Goal: Leave review/rating: Leave review/rating

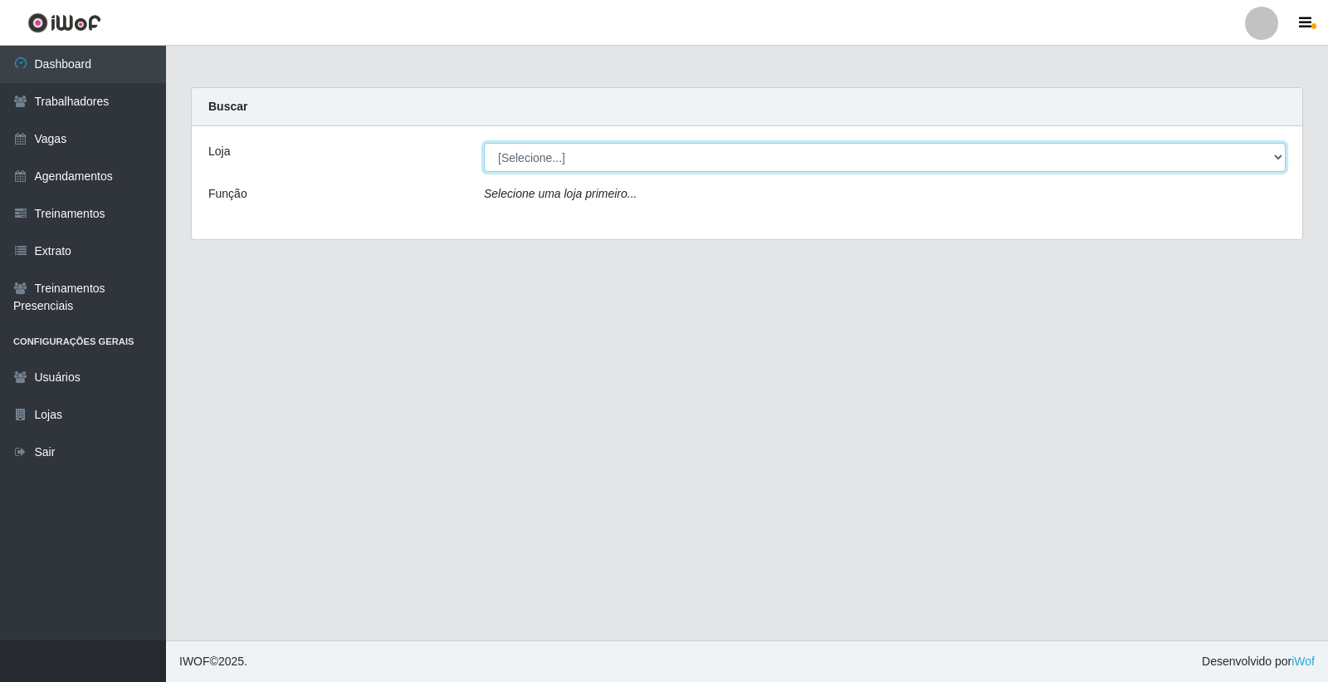
click at [541, 159] on select "[Selecione...] Leite Clan - [GEOGRAPHIC_DATA]" at bounding box center [885, 157] width 802 height 29
select select "452"
click at [484, 143] on select "[Selecione...] Leite Clan - [GEOGRAPHIC_DATA]" at bounding box center [885, 157] width 802 height 29
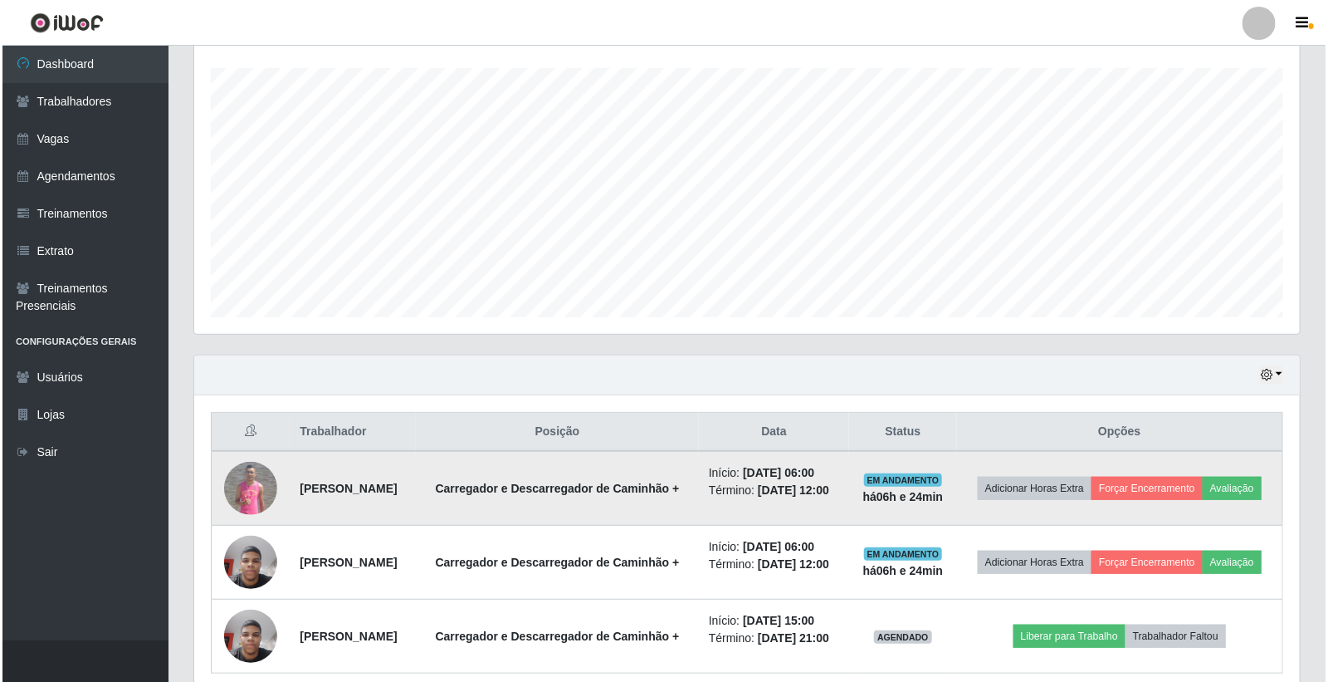
scroll to position [384, 0]
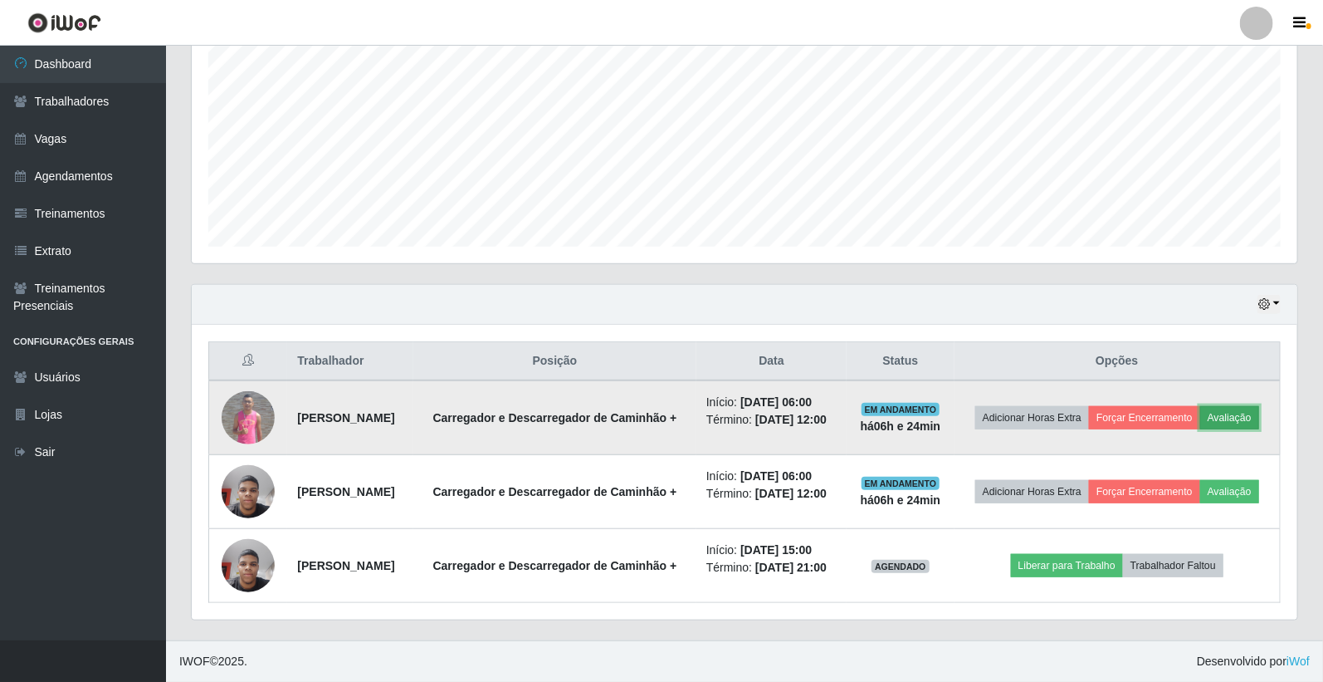
click at [1201, 406] on button "Avaliação" at bounding box center [1230, 417] width 59 height 23
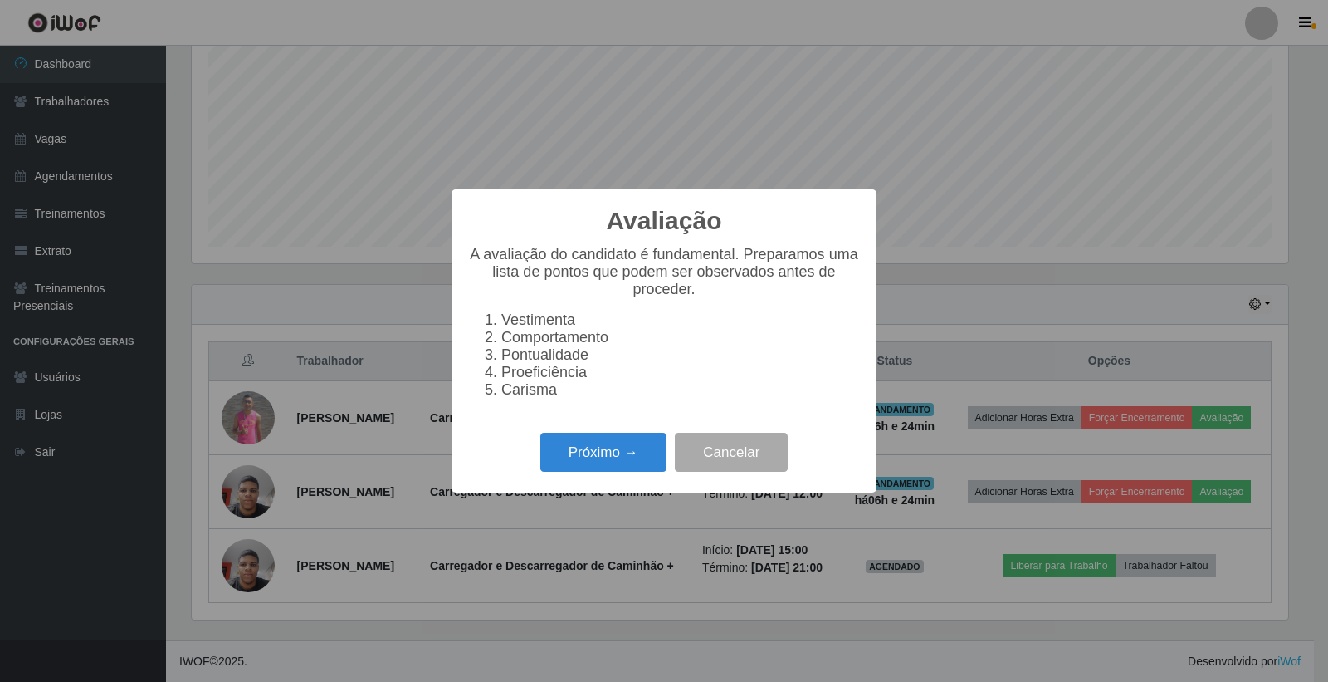
scroll to position [344, 1096]
click at [632, 452] on button "Próximo →" at bounding box center [604, 452] width 126 height 39
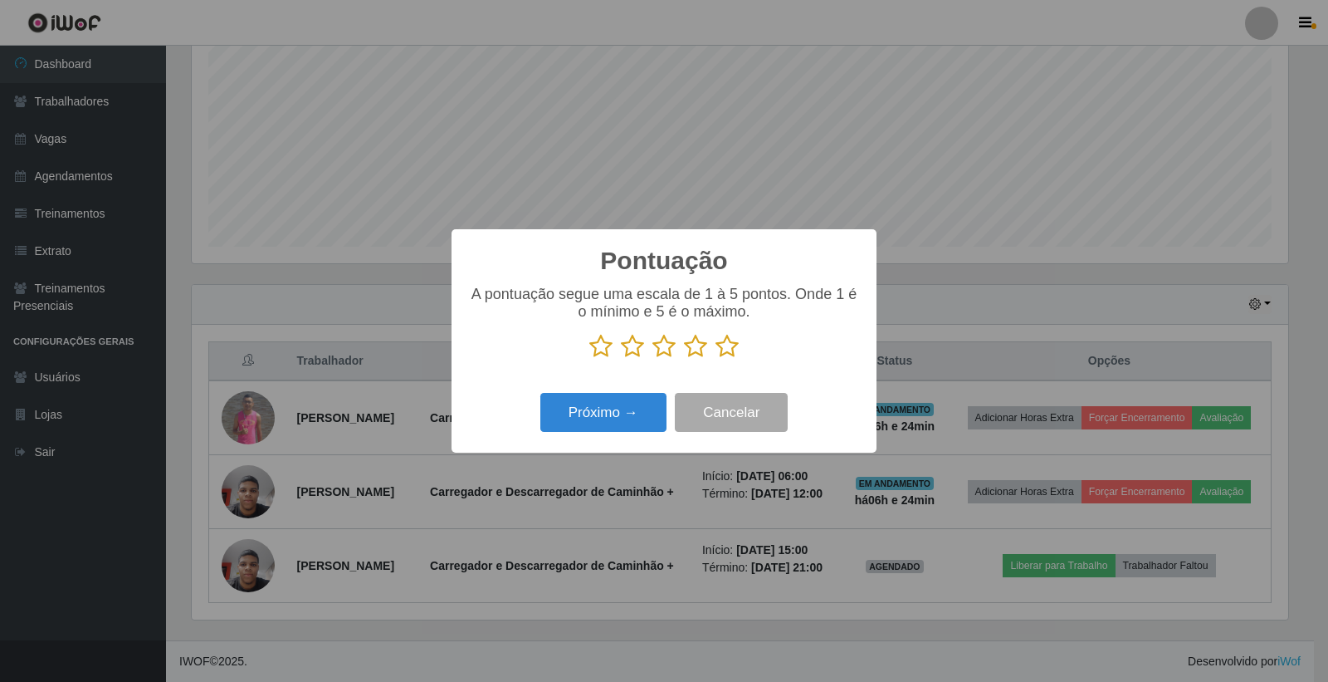
click at [727, 353] on icon at bounding box center [727, 346] width 23 height 25
click at [716, 359] on input "radio" at bounding box center [716, 359] width 0 height 0
click at [654, 407] on button "Próximo →" at bounding box center [604, 412] width 126 height 39
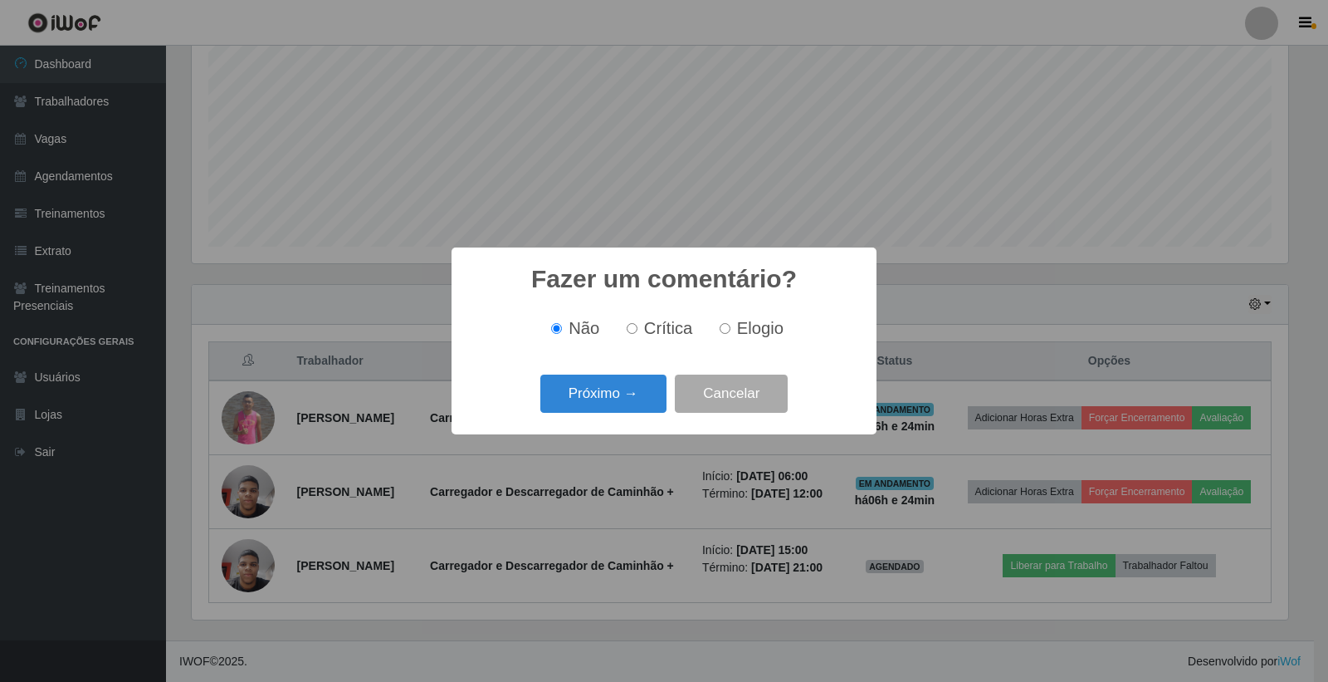
click at [729, 330] on label "Elogio" at bounding box center [748, 328] width 71 height 19
click at [729, 330] on input "Elogio" at bounding box center [725, 328] width 11 height 11
radio input "true"
click at [640, 394] on button "Próximo →" at bounding box center [604, 393] width 126 height 39
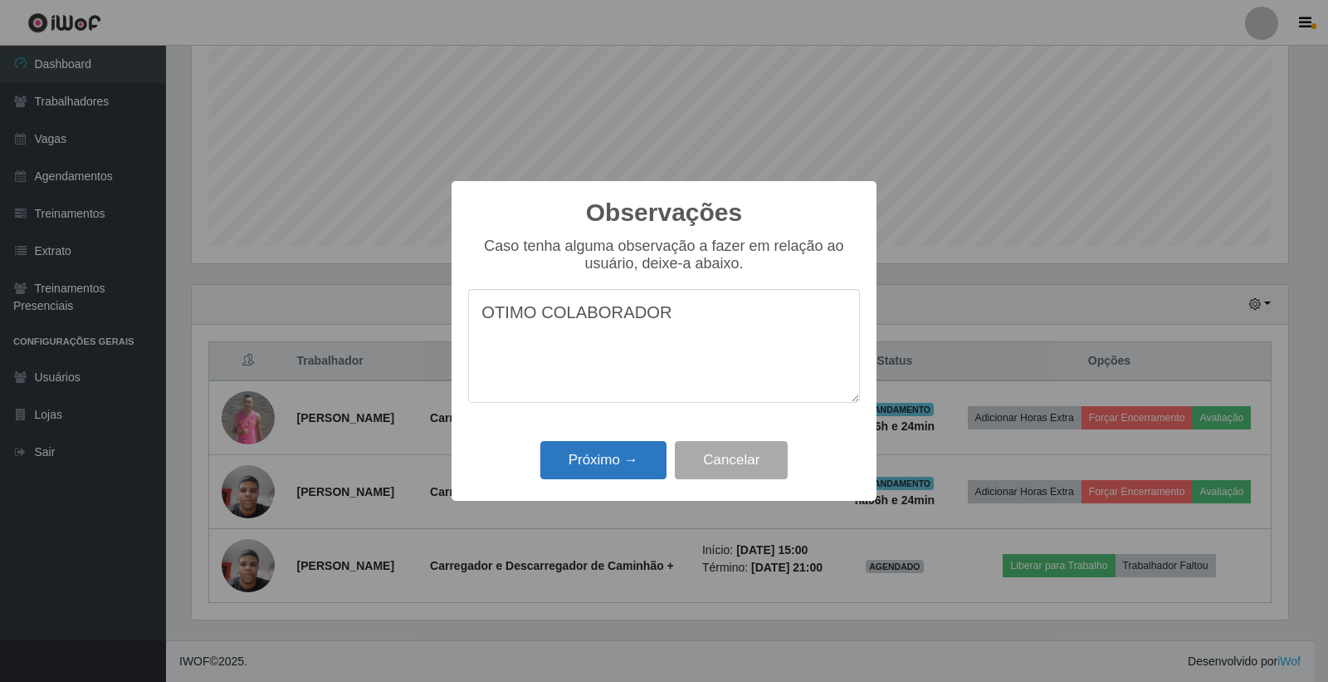
type textarea "OTIMO COLABORADOR"
click at [634, 462] on button "Próximo →" at bounding box center [604, 460] width 126 height 39
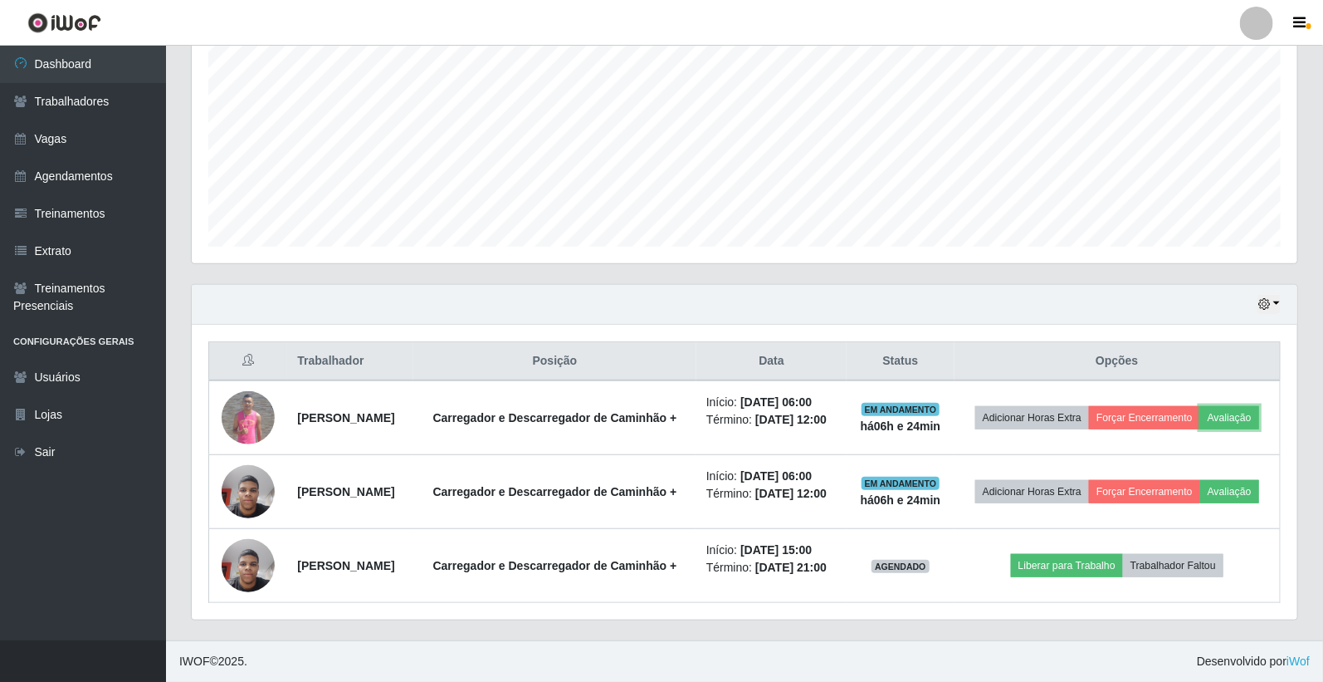
scroll to position [344, 1106]
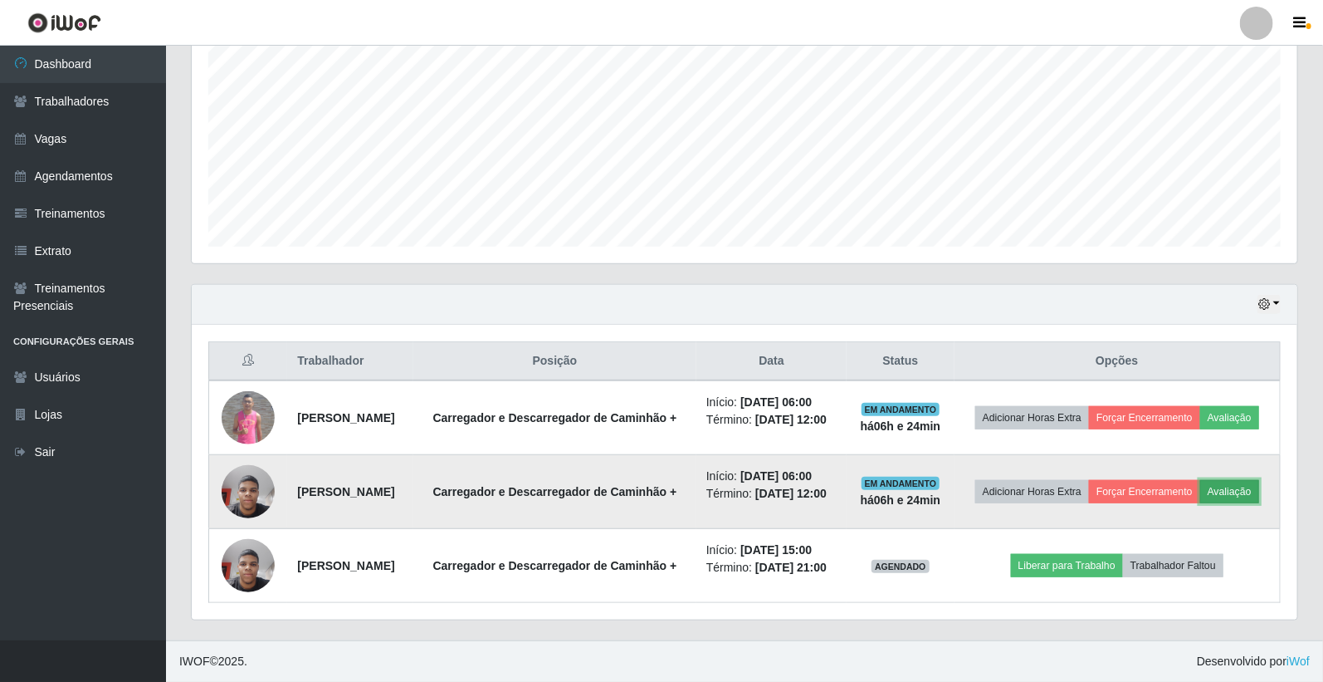
click at [1201, 487] on button "Avaliação" at bounding box center [1230, 491] width 59 height 23
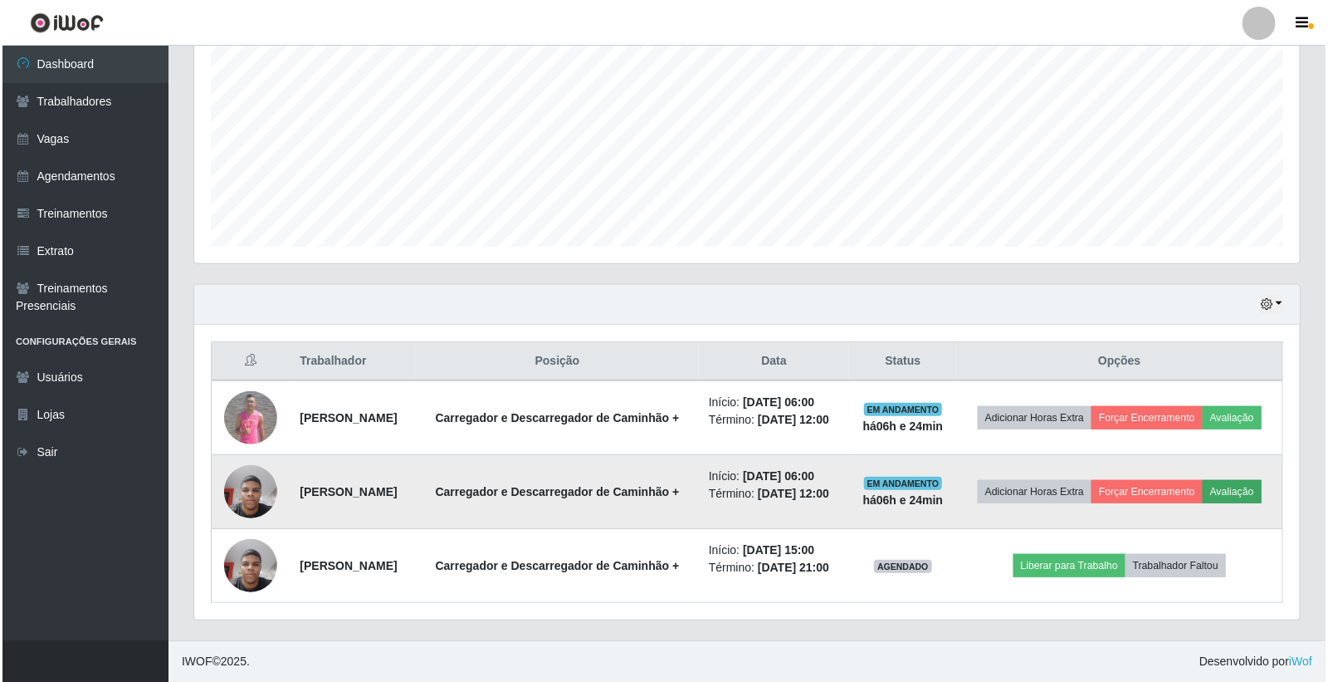
scroll to position [344, 1096]
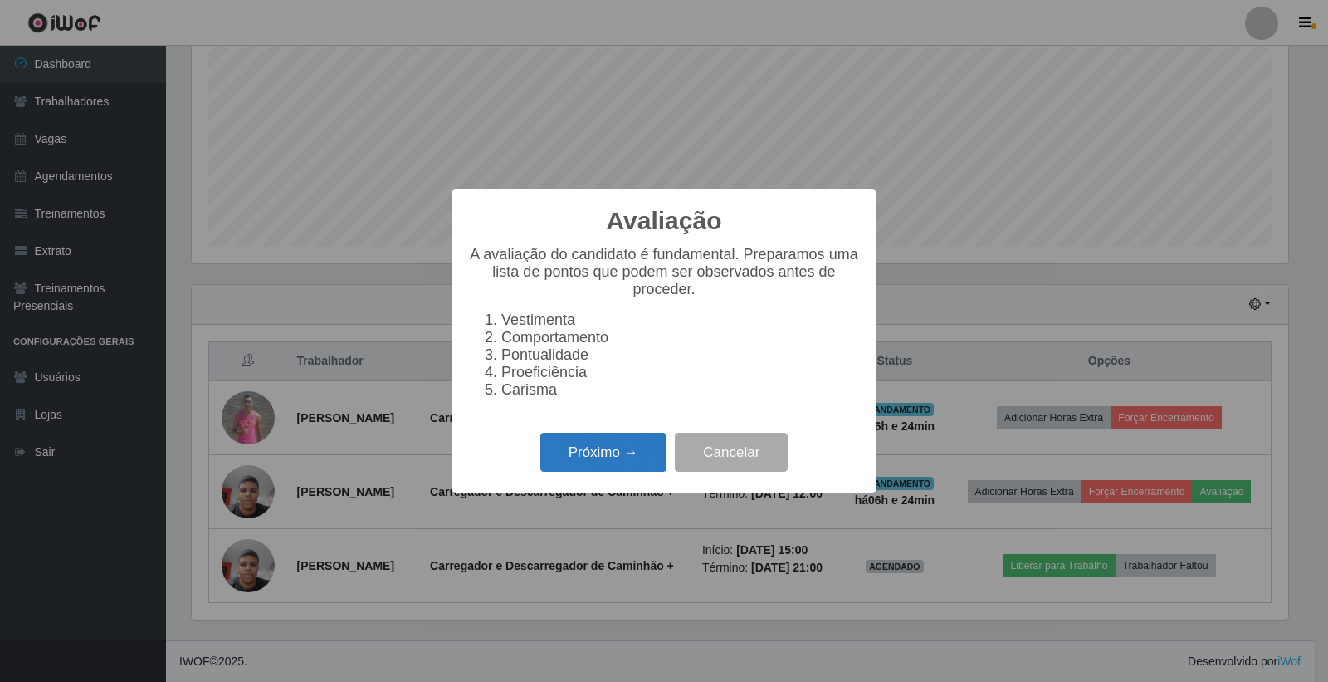
click at [628, 459] on button "Próximo →" at bounding box center [604, 452] width 126 height 39
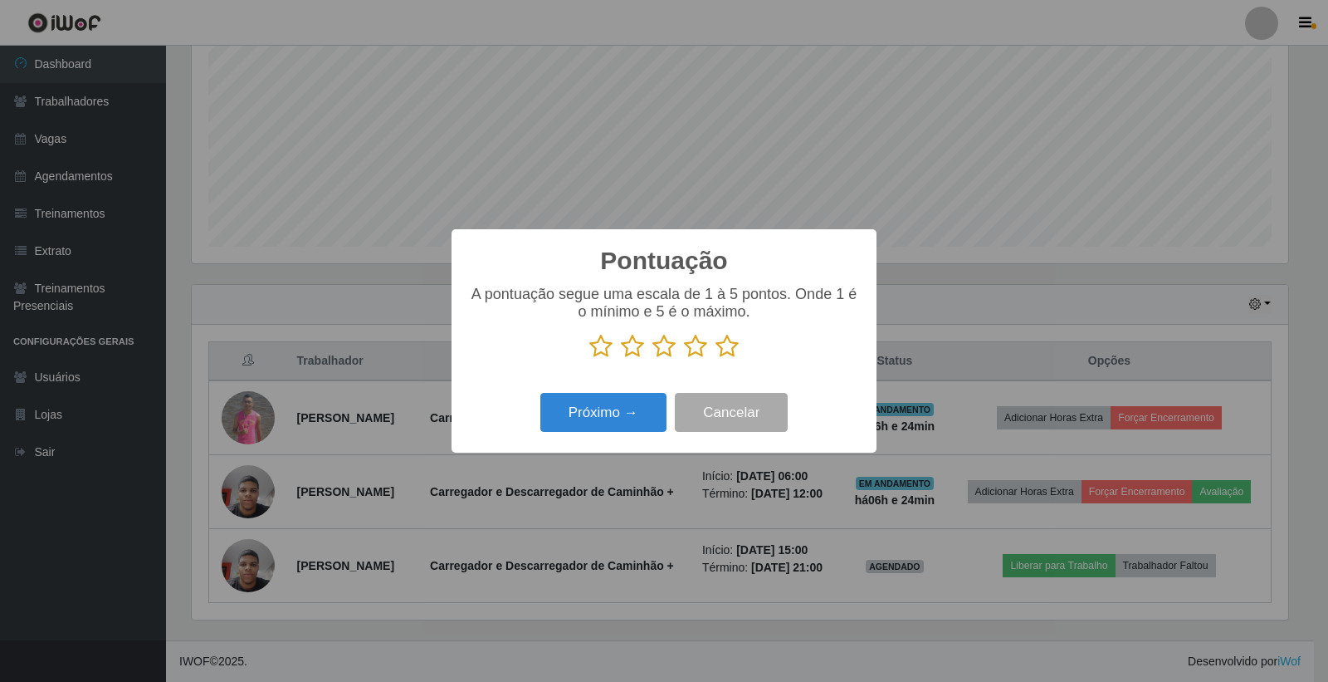
click at [724, 354] on icon at bounding box center [727, 346] width 23 height 25
click at [716, 359] on input "radio" at bounding box center [716, 359] width 0 height 0
click at [629, 419] on button "Próximo →" at bounding box center [604, 412] width 126 height 39
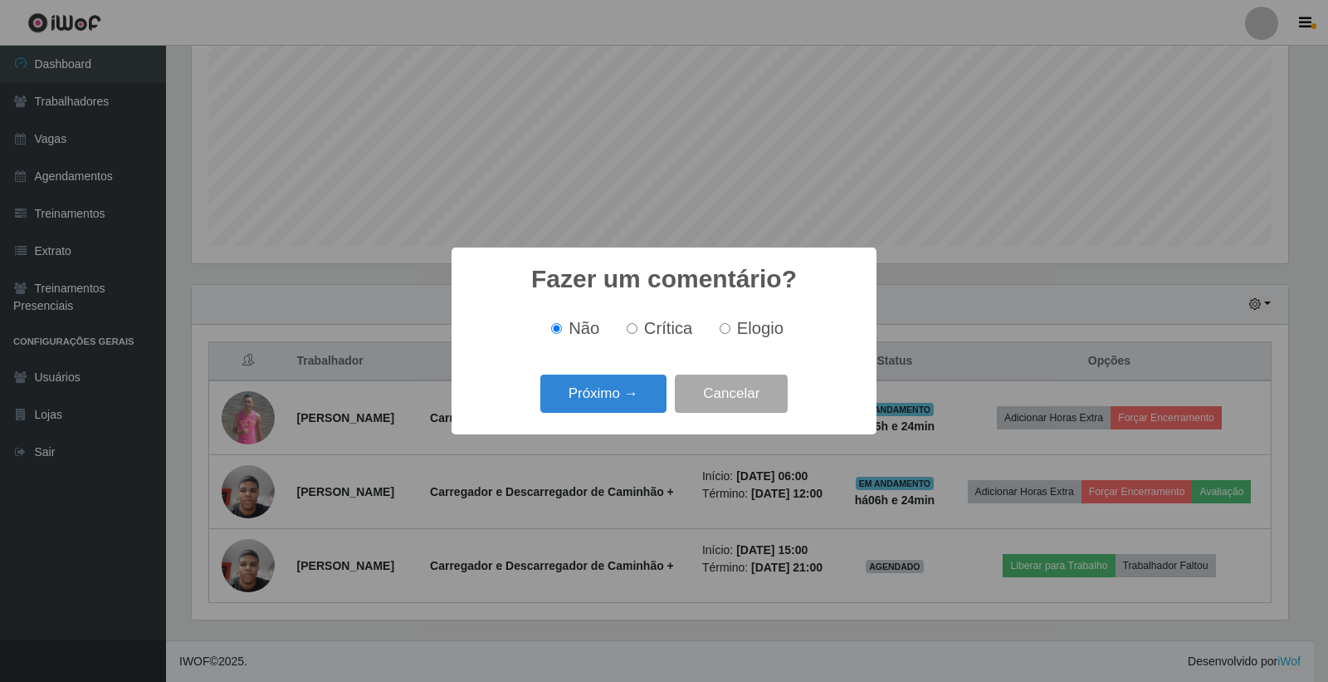
click at [727, 332] on input "Elogio" at bounding box center [725, 328] width 11 height 11
radio input "true"
click at [644, 394] on button "Próximo →" at bounding box center [604, 393] width 126 height 39
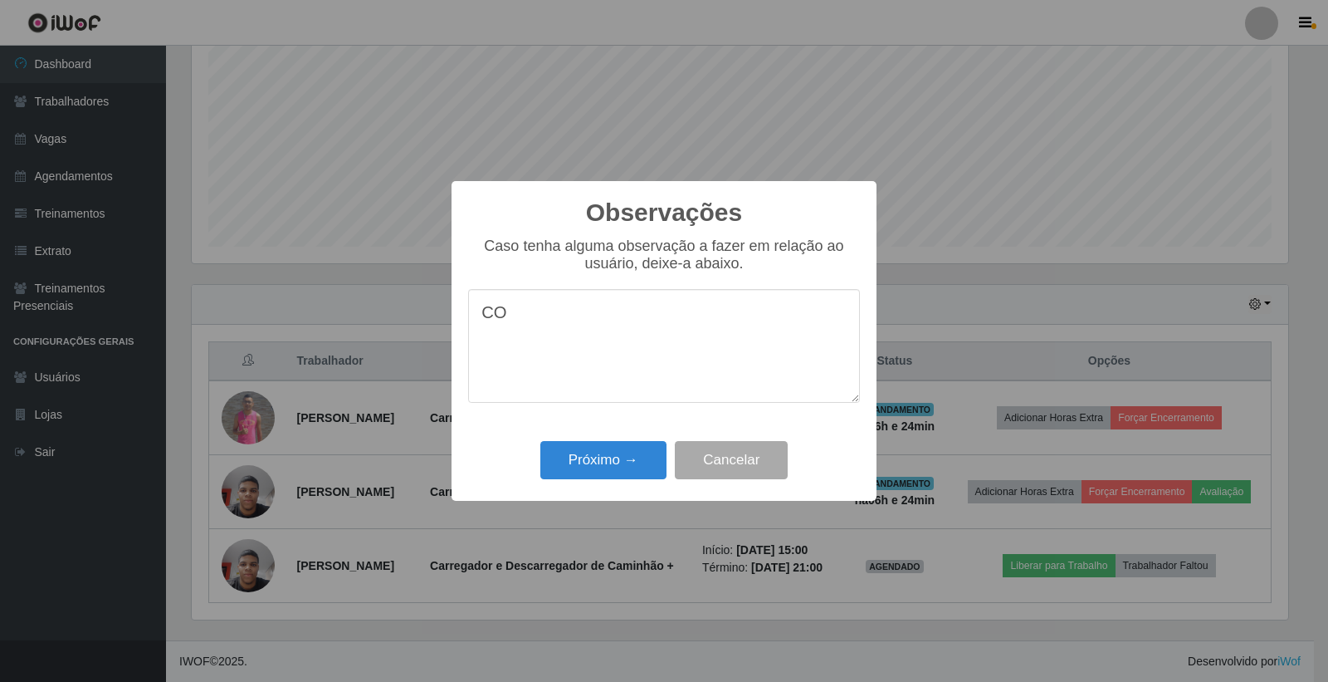
type textarea "C"
type textarea "OTIMO COLABORADOR"
click at [641, 459] on button "Próximo →" at bounding box center [604, 460] width 126 height 39
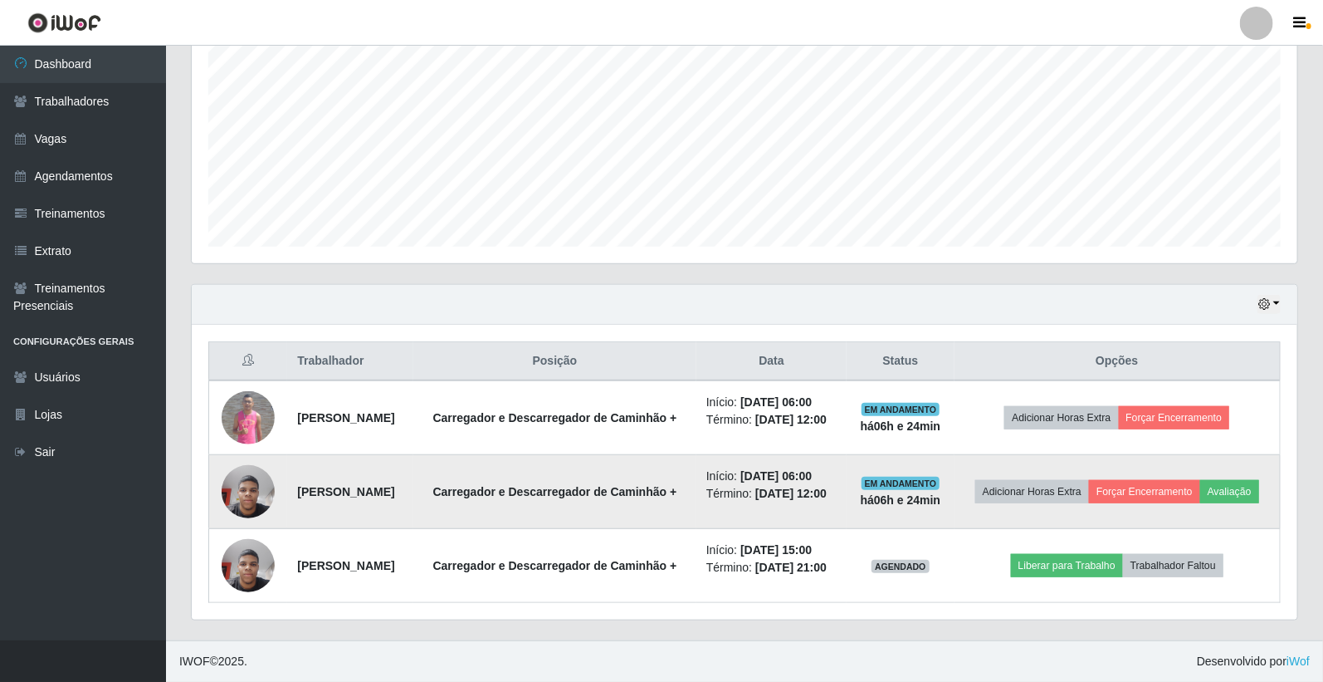
scroll to position [347, 0]
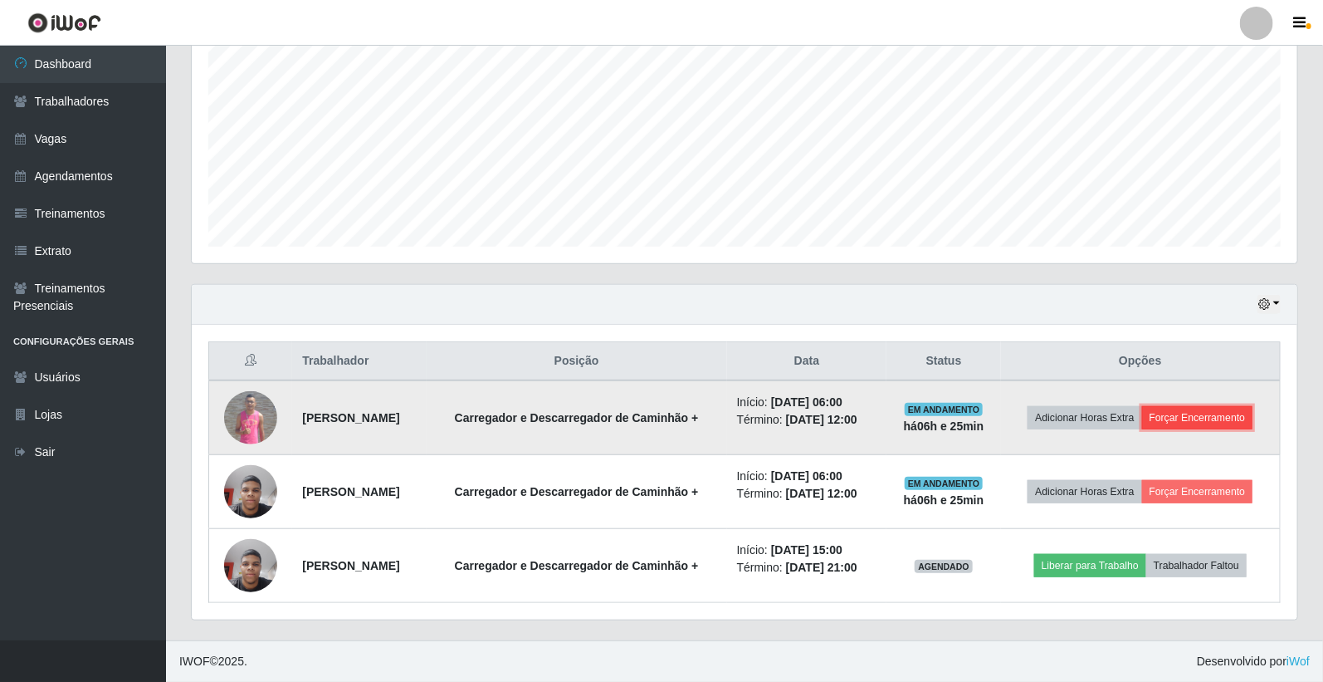
click at [1217, 418] on button "Forçar Encerramento" at bounding box center [1197, 417] width 111 height 23
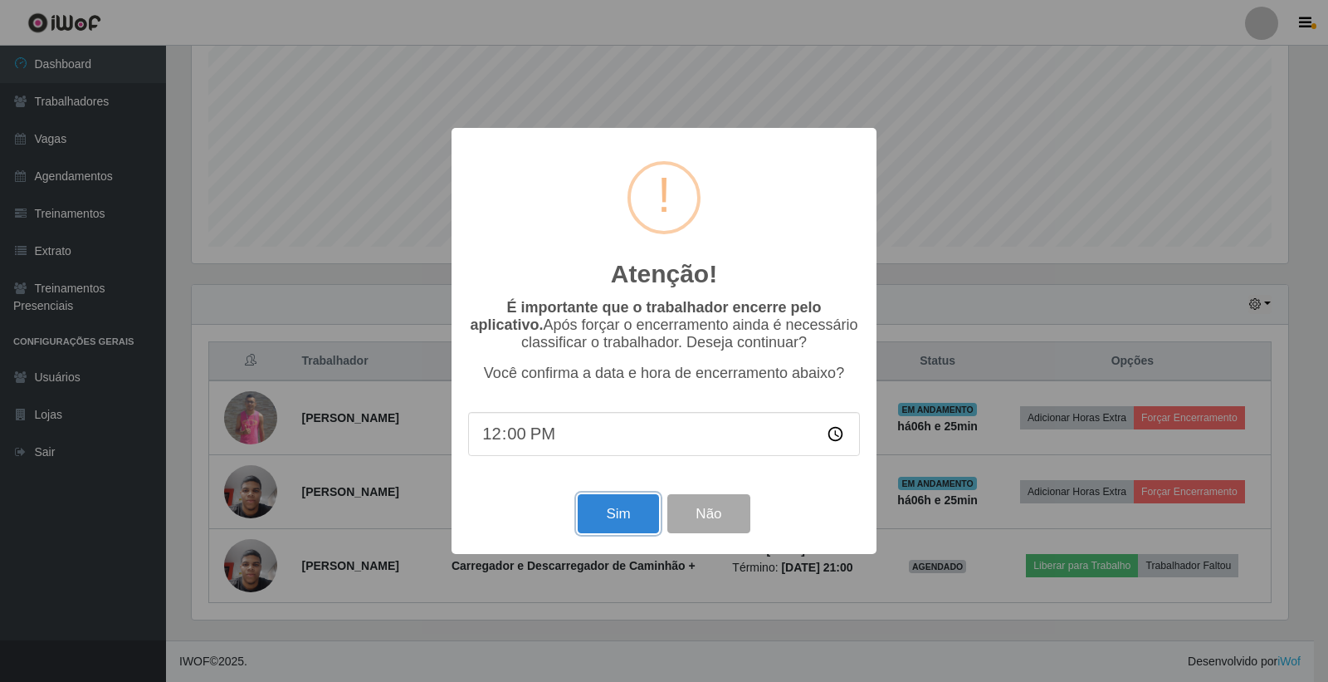
click at [620, 532] on button "Sim" at bounding box center [618, 513] width 81 height 39
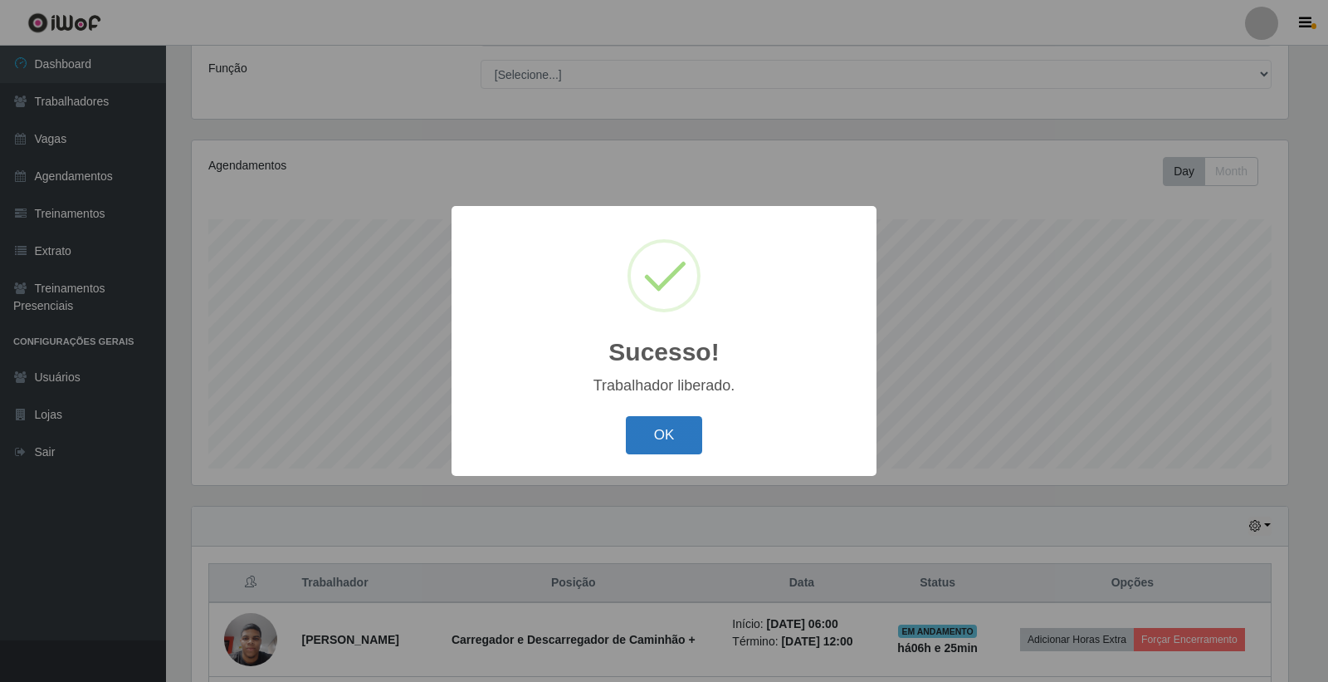
click at [641, 430] on button "OK" at bounding box center [664, 435] width 77 height 39
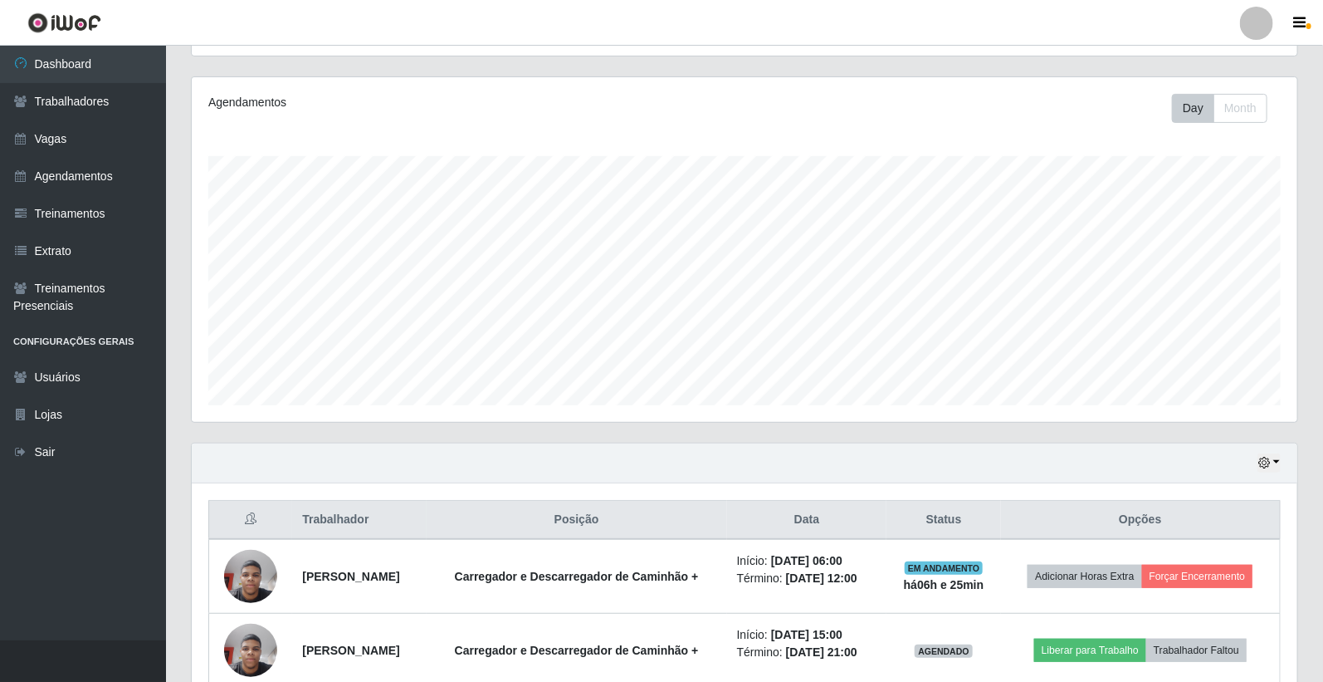
scroll to position [274, 0]
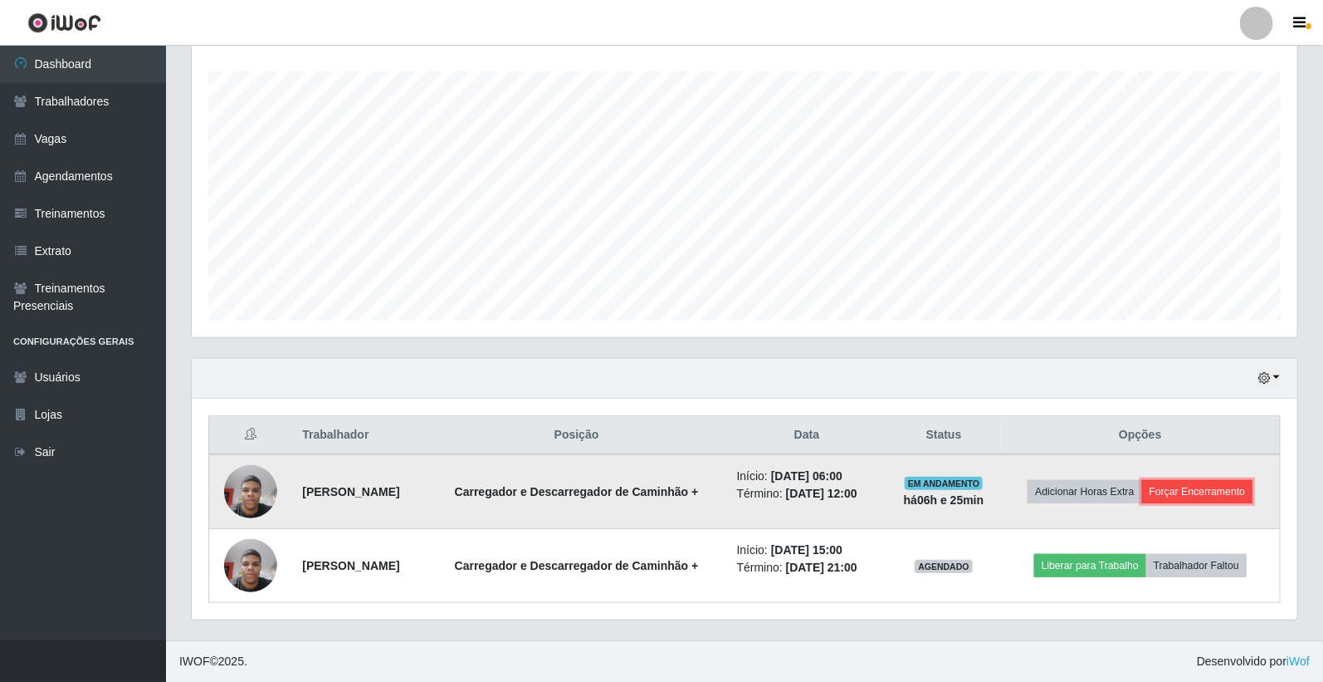
click at [1184, 492] on button "Forçar Encerramento" at bounding box center [1197, 491] width 111 height 23
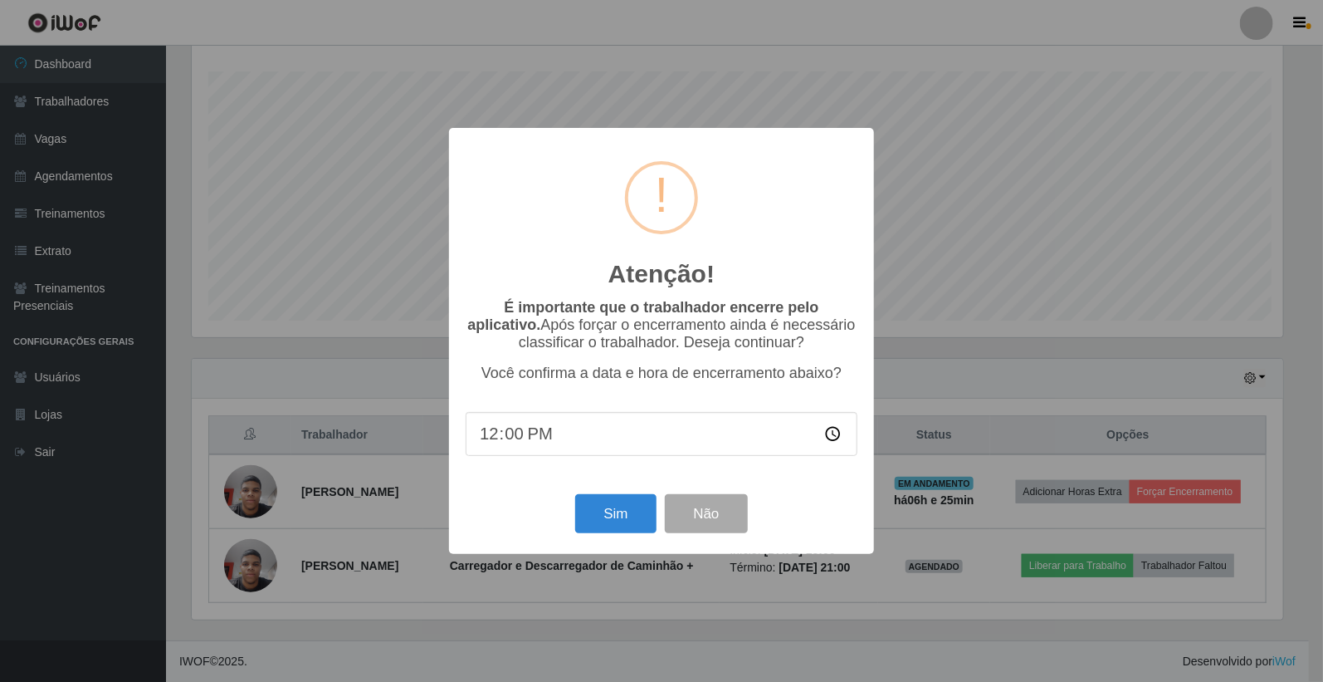
scroll to position [344, 1096]
click at [635, 521] on button "Sim" at bounding box center [618, 513] width 81 height 39
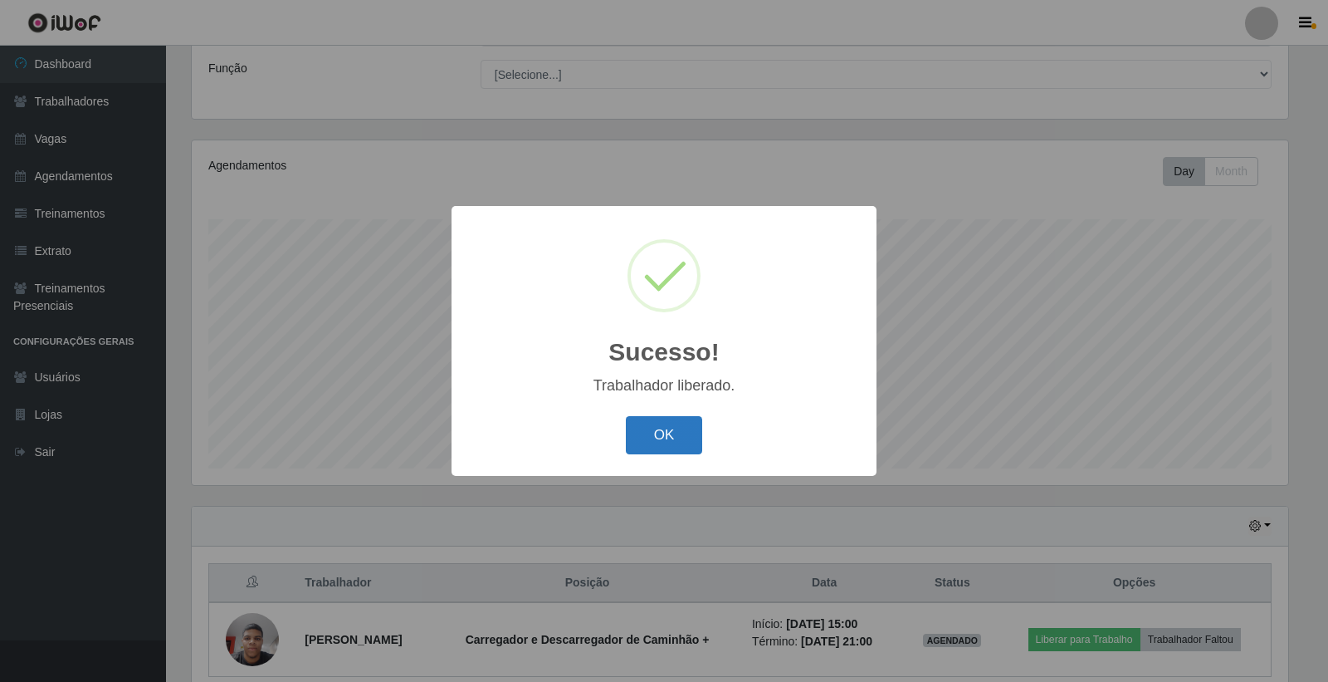
click at [687, 434] on button "OK" at bounding box center [664, 435] width 77 height 39
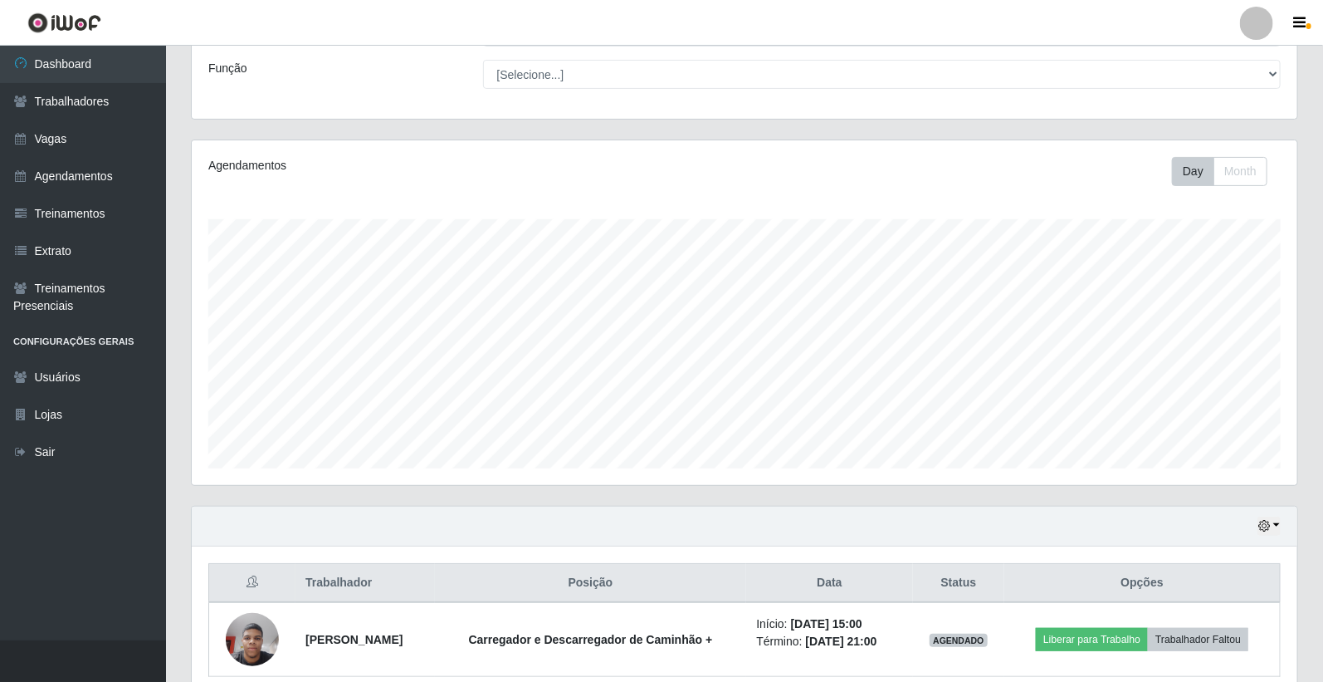
scroll to position [199, 0]
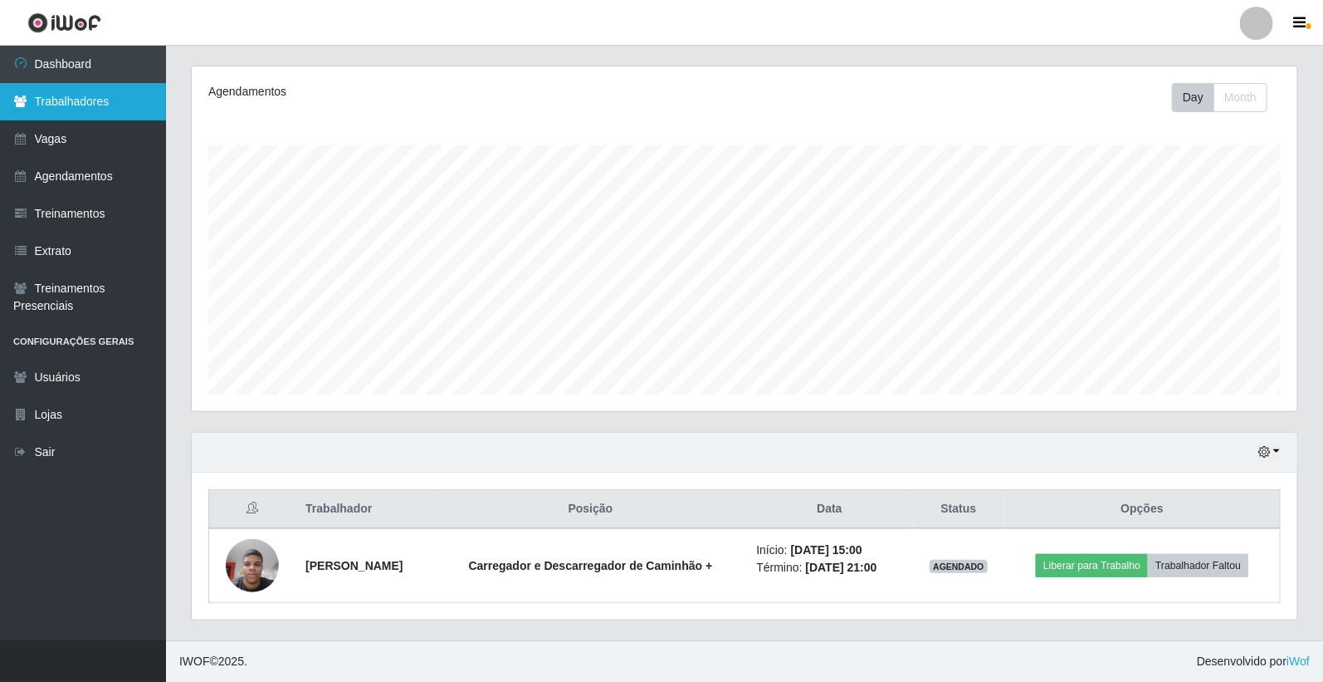
click at [78, 105] on link "Trabalhadores" at bounding box center [83, 101] width 166 height 37
